Goal: Contribute content: Contribute content

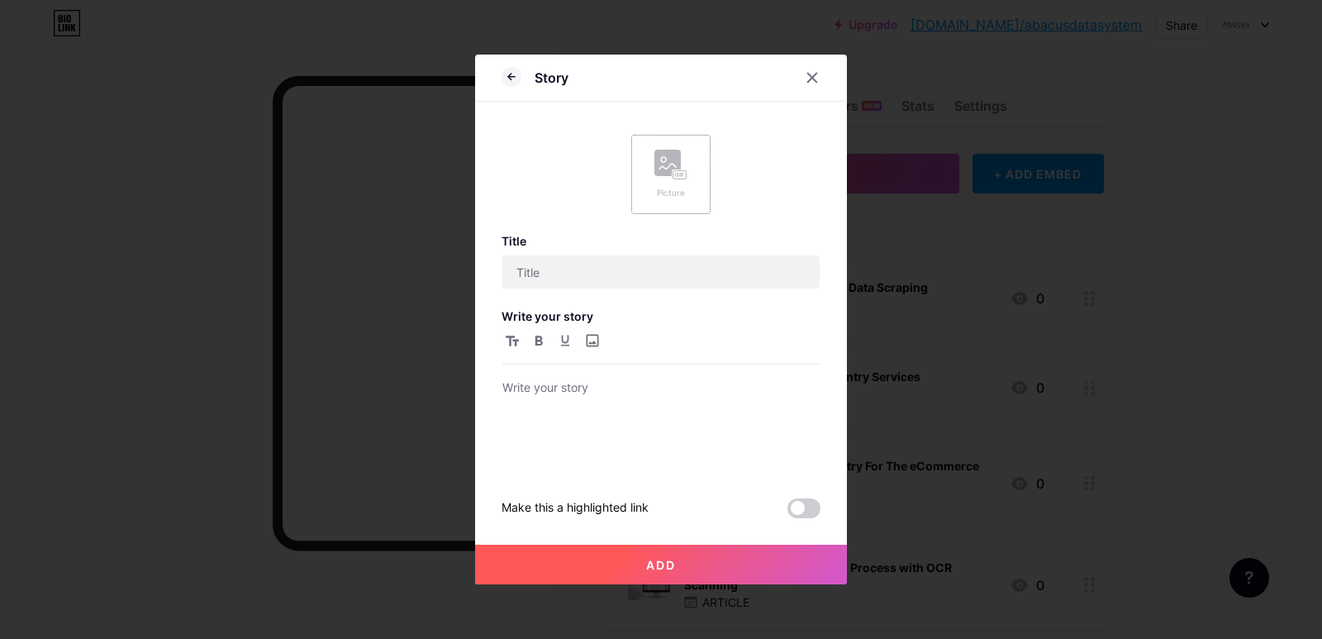
click at [664, 178] on icon at bounding box center [670, 165] width 33 height 31
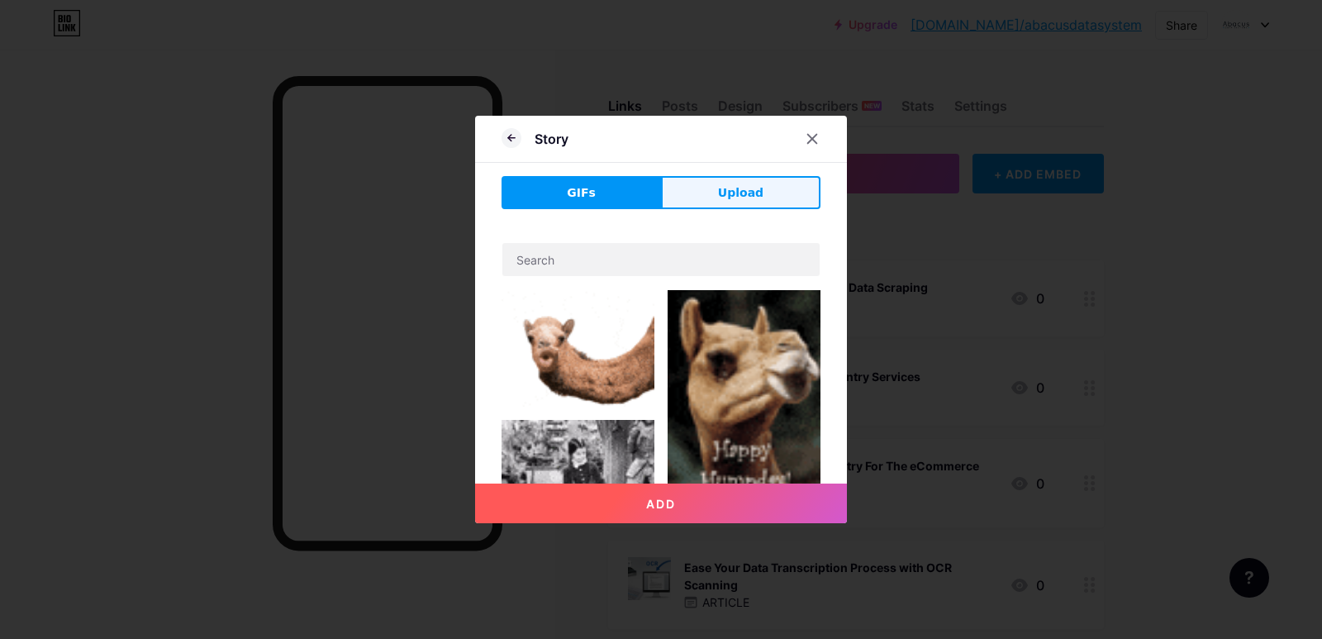
click at [697, 191] on button "Upload" at bounding box center [740, 192] width 159 height 33
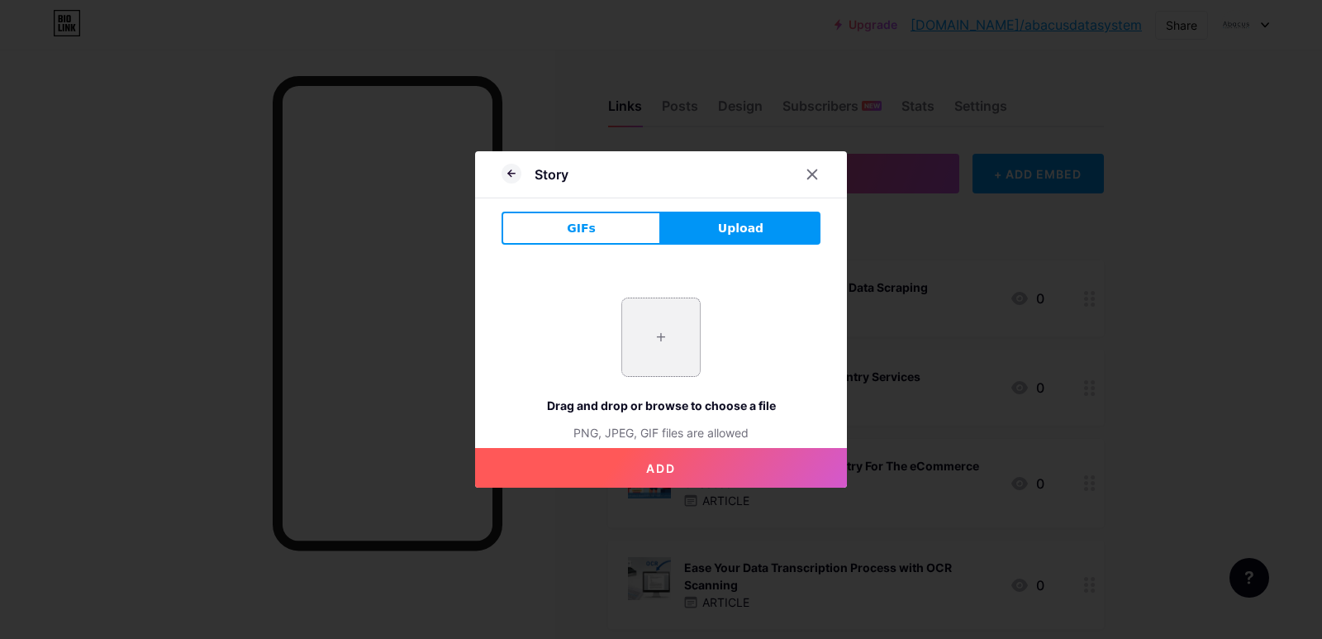
click at [659, 358] on input "file" at bounding box center [661, 337] width 78 height 78
type input "C:\fakepath\imgi_6_1__BUlOIxteLr-evaFviI_EQ.jpeg"
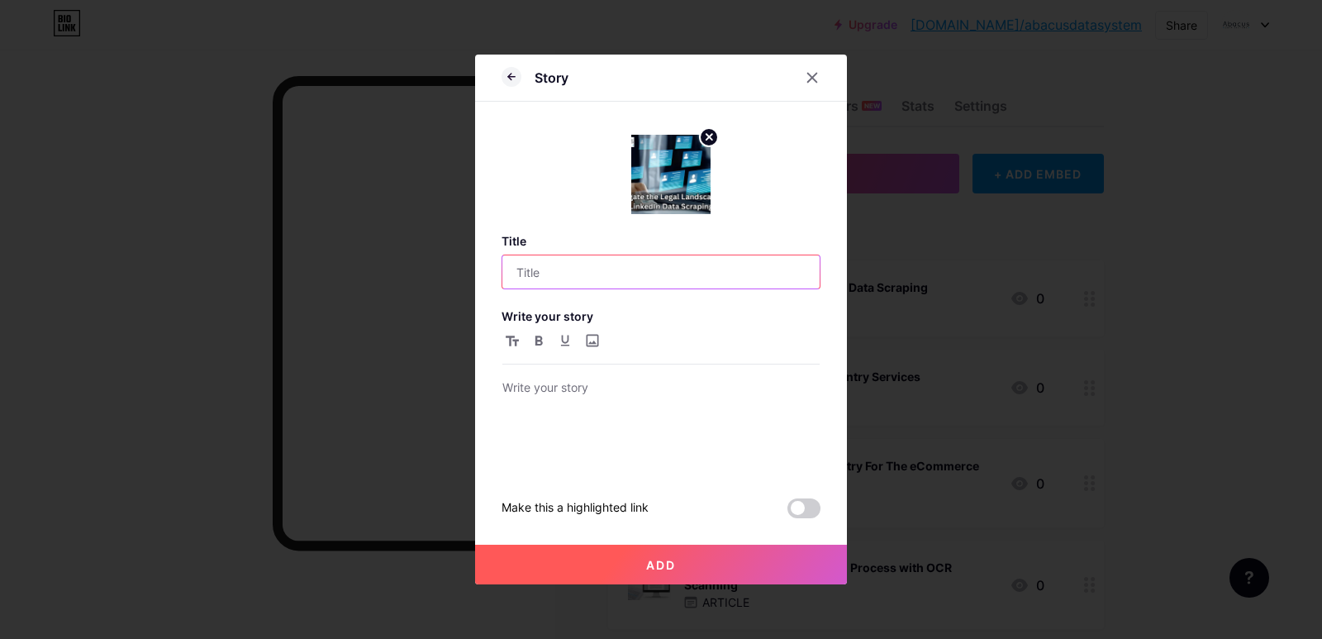
click at [645, 273] on input "text" at bounding box center [660, 271] width 317 height 33
paste input "[URL][DOMAIN_NAME]"
click at [654, 269] on input "[URL][DOMAIN_NAME]" at bounding box center [660, 271] width 317 height 33
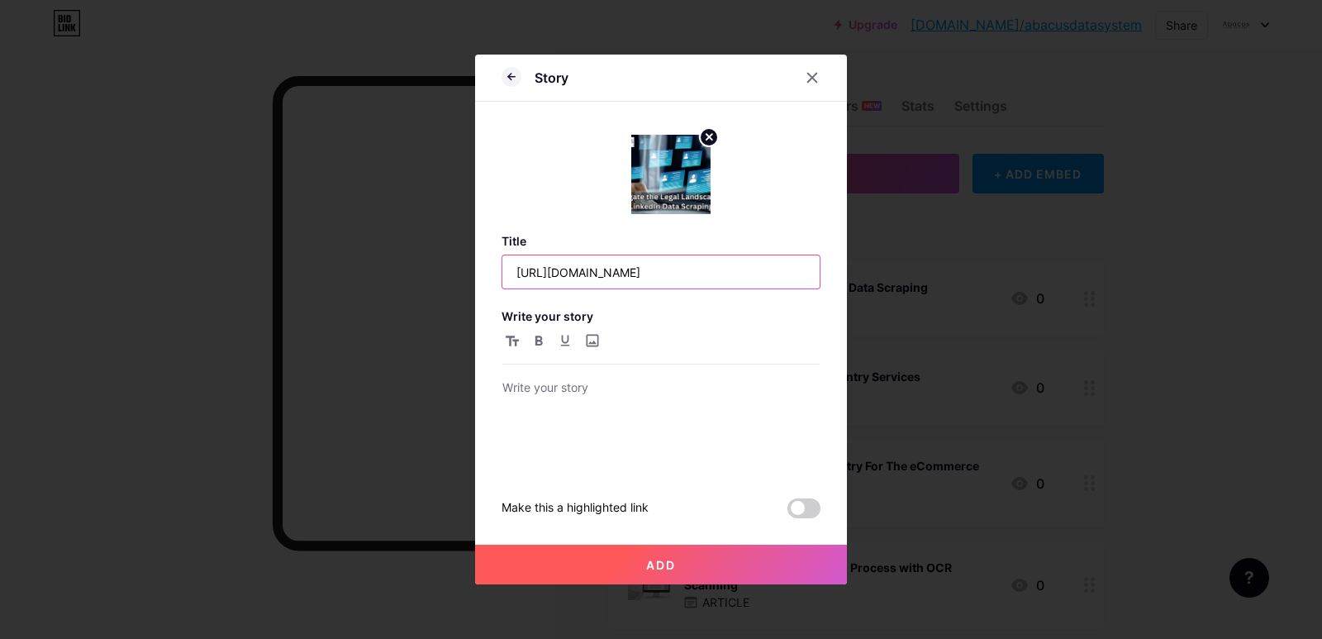
paste input "LinkedIn Data Scraping Laws: What You Must Know"
type input "LinkedIn Data Scraping Laws: What You Must Know"
click at [614, 432] on div at bounding box center [660, 424] width 317 height 93
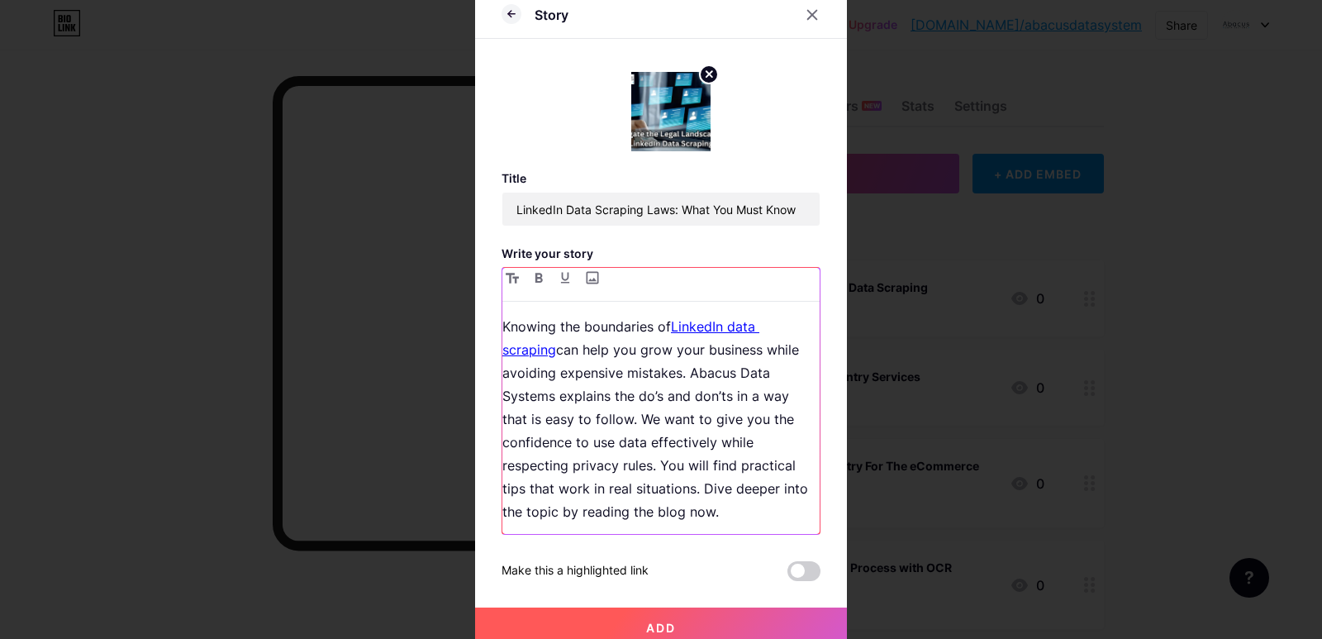
scroll to position [50, 0]
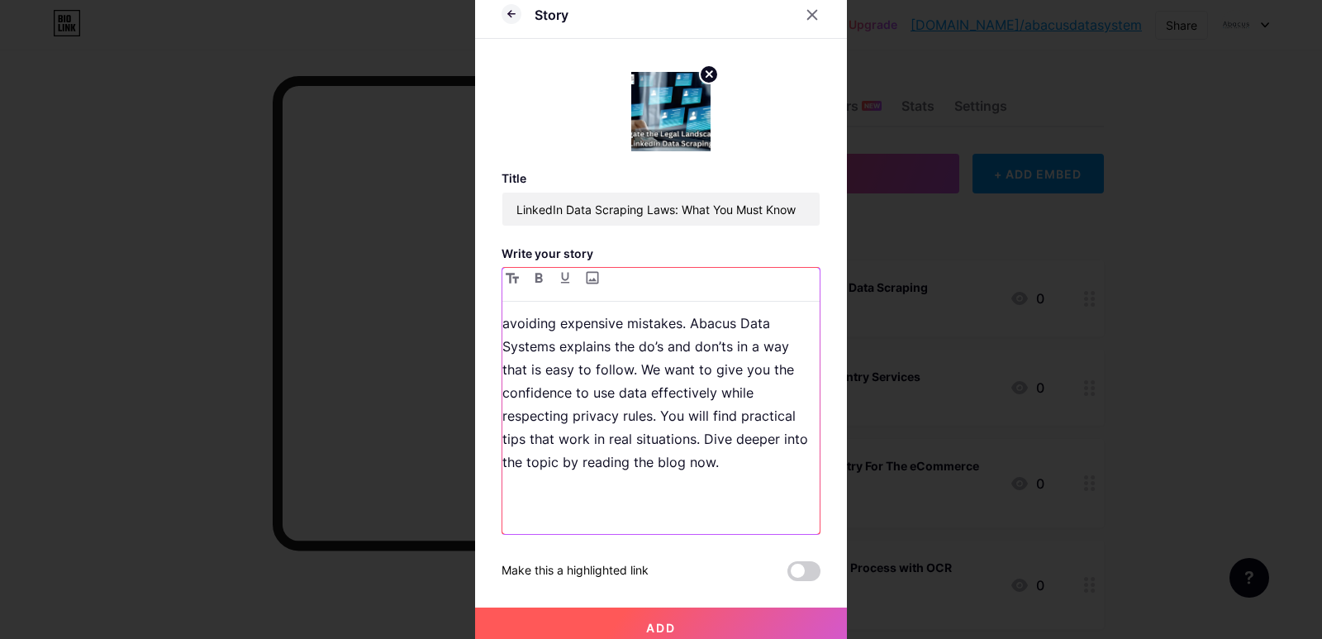
paste div
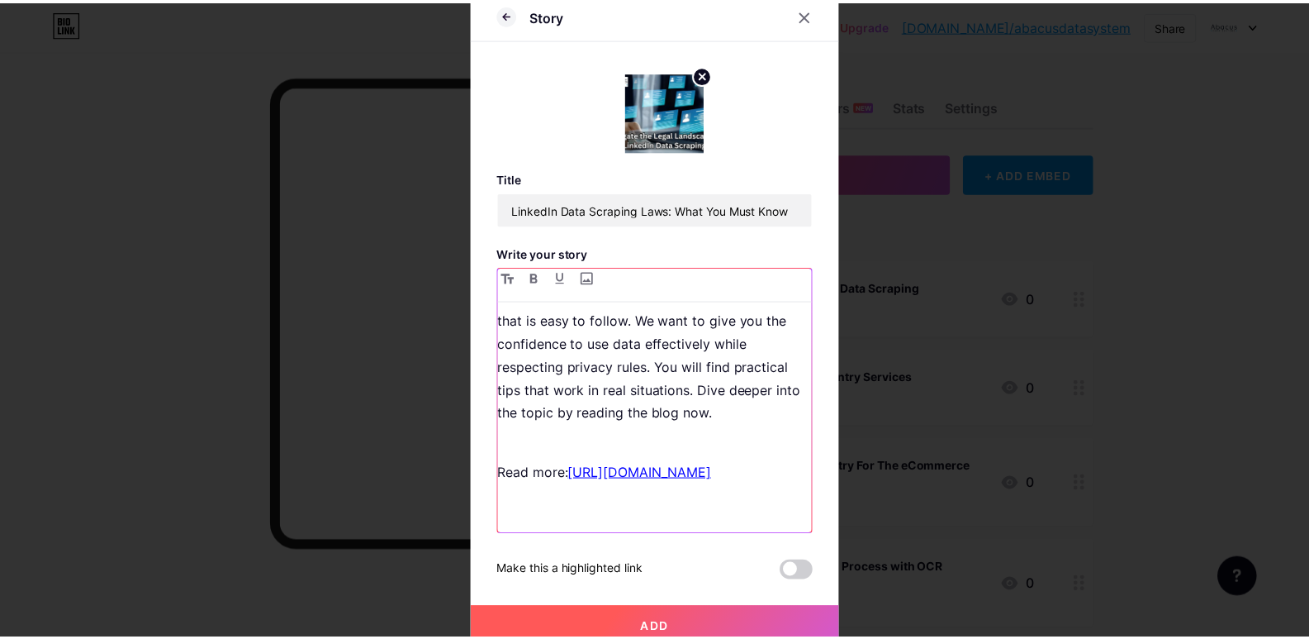
scroll to position [131, 0]
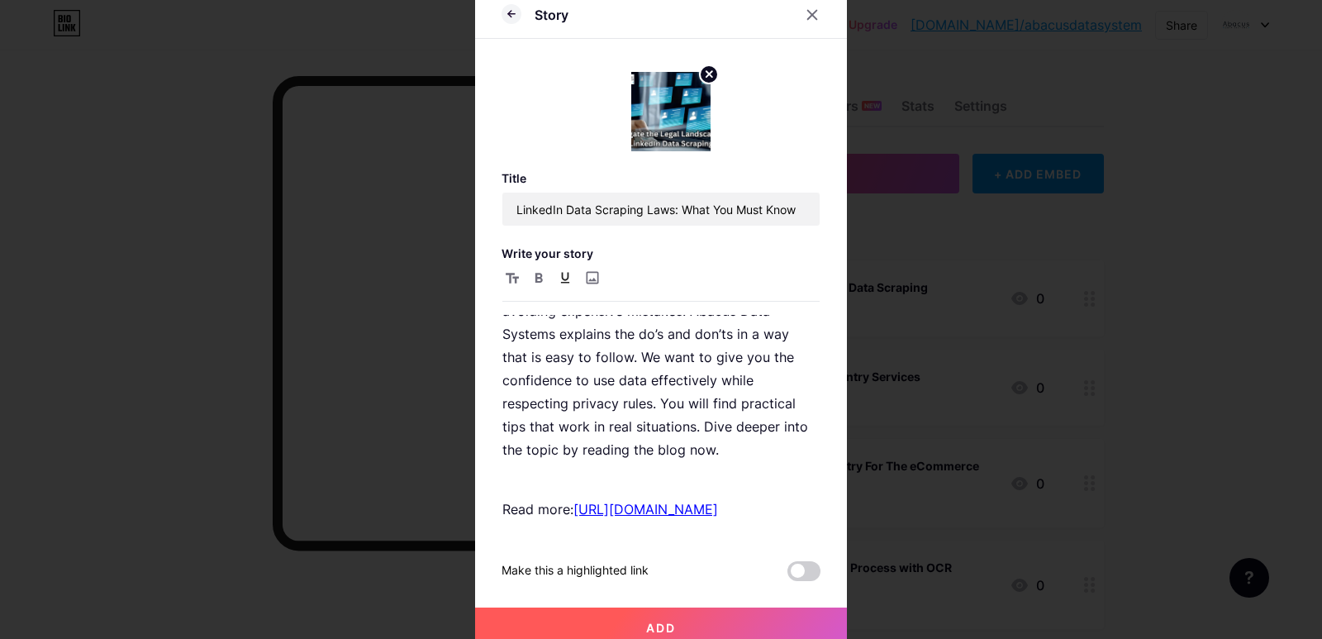
click at [722, 622] on button "Add" at bounding box center [661, 627] width 372 height 40
